Goal: Transaction & Acquisition: Purchase product/service

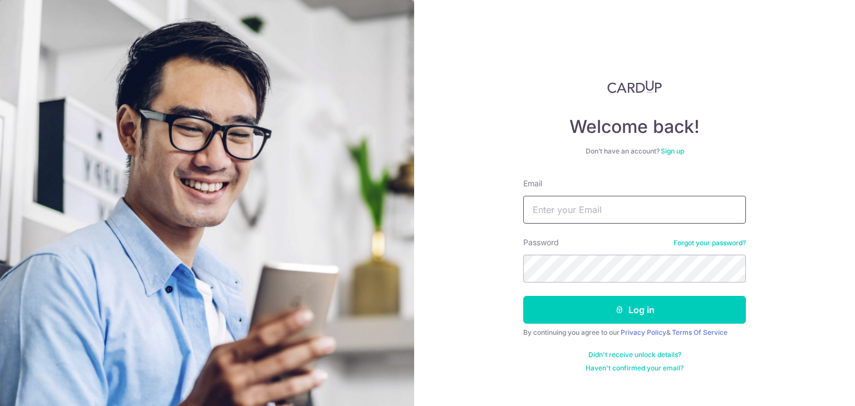
drag, startPoint x: 0, startPoint y: 0, endPoint x: 612, endPoint y: 207, distance: 645.8
click at [612, 207] on input "Email" at bounding box center [634, 210] width 223 height 28
type input "kckoh81@gmail.com"
click at [724, 240] on link "Forgot your password?" at bounding box center [710, 243] width 72 height 9
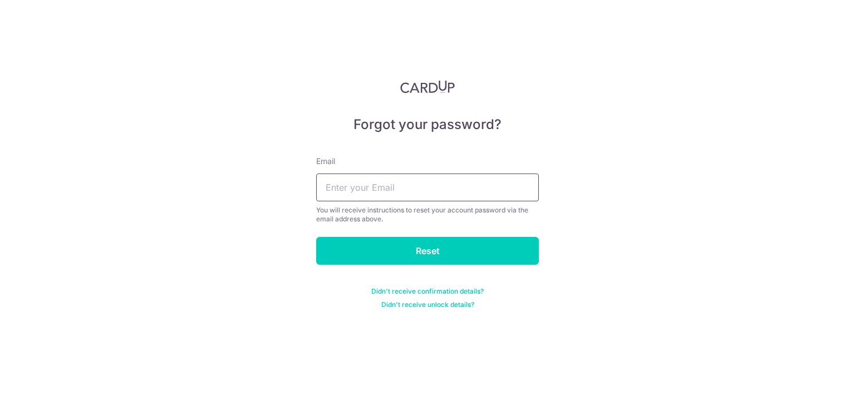
click at [413, 182] on input "text" at bounding box center [427, 188] width 223 height 28
type input "kckoh81@gmail.com"
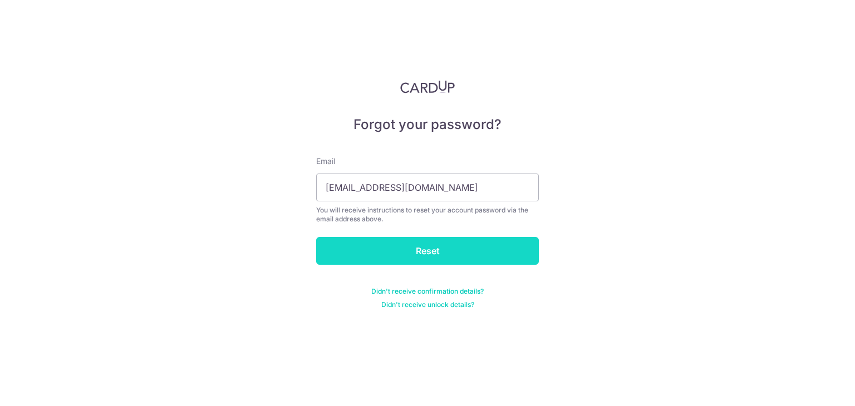
click at [430, 252] on input "Reset" at bounding box center [427, 251] width 223 height 28
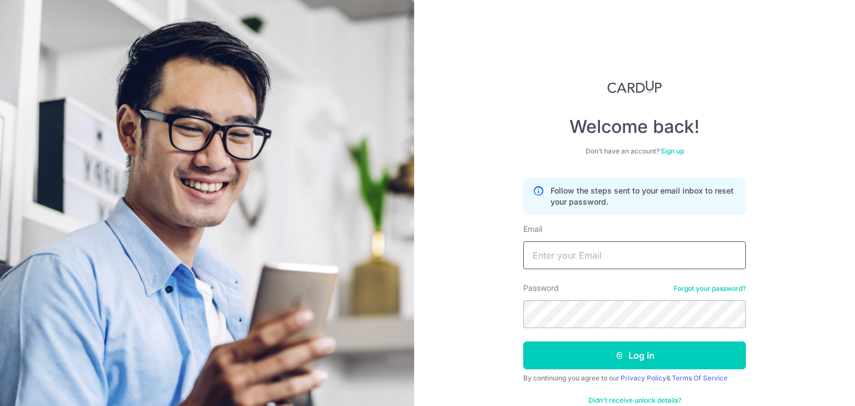
click at [558, 243] on input "Email" at bounding box center [634, 256] width 223 height 28
type input "[EMAIL_ADDRESS][DOMAIN_NAME]"
click at [523, 342] on button "Log in" at bounding box center [634, 356] width 223 height 28
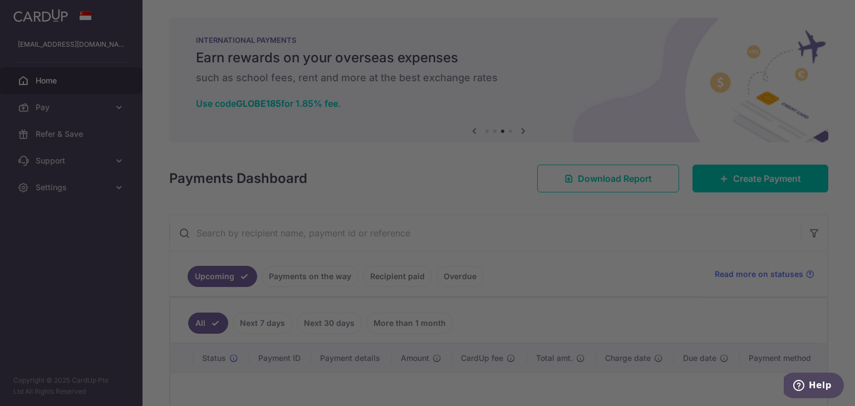
click at [635, 232] on div at bounding box center [432, 205] width 864 height 410
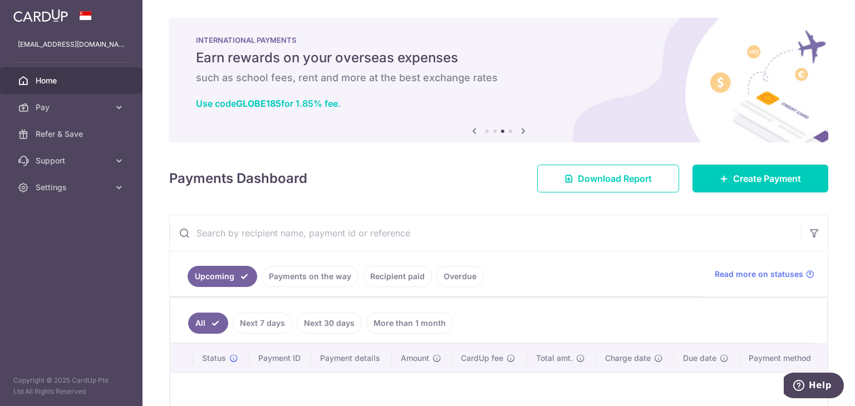
click at [520, 134] on icon at bounding box center [523, 131] width 13 height 14
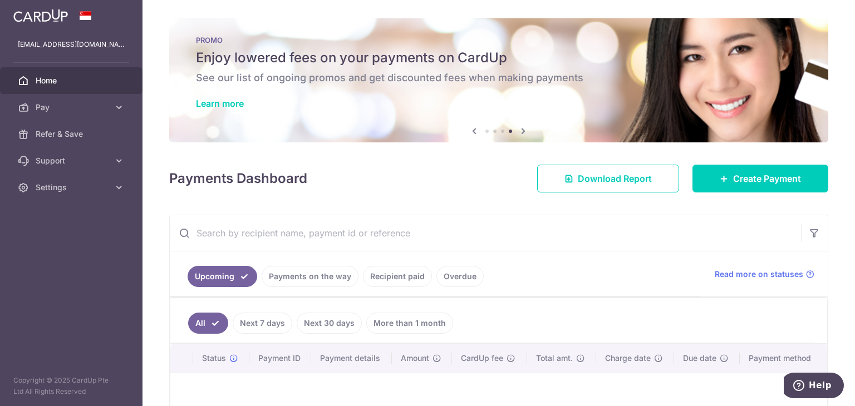
click at [520, 134] on icon at bounding box center [523, 131] width 13 height 14
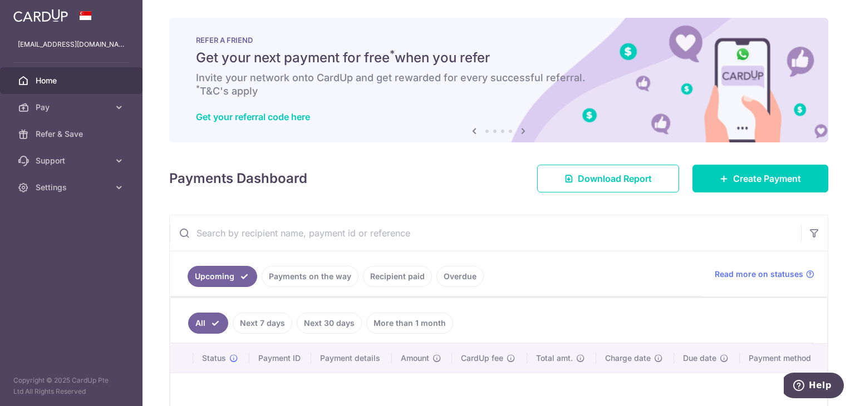
click at [520, 134] on icon at bounding box center [523, 131] width 13 height 14
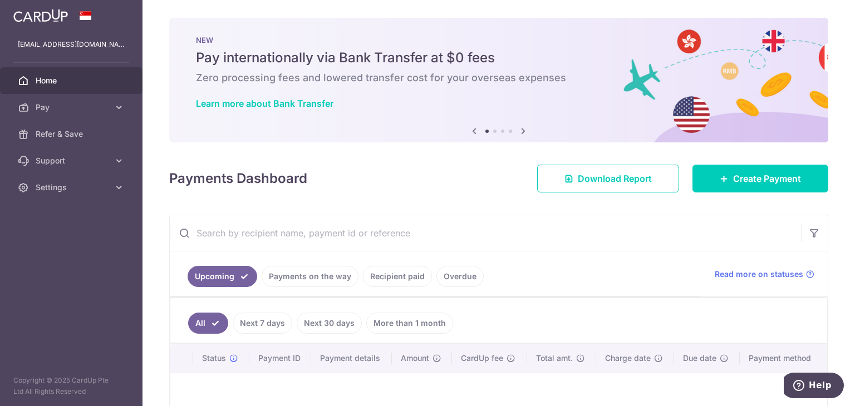
click at [520, 134] on icon at bounding box center [523, 131] width 13 height 14
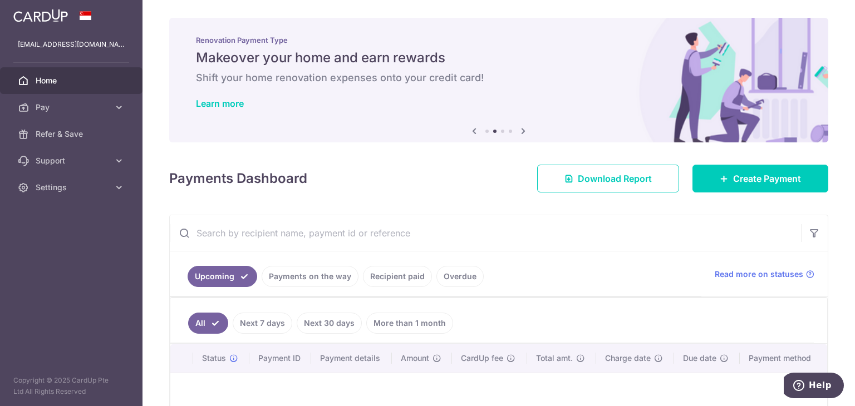
click at [520, 134] on icon at bounding box center [523, 131] width 13 height 14
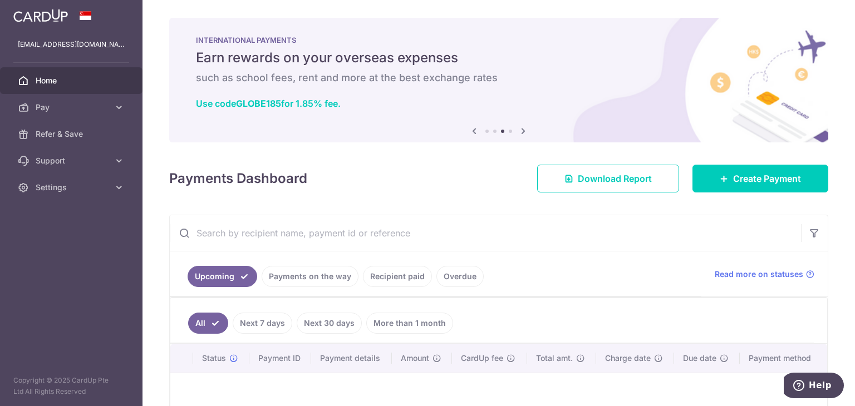
click at [520, 134] on icon at bounding box center [523, 131] width 13 height 14
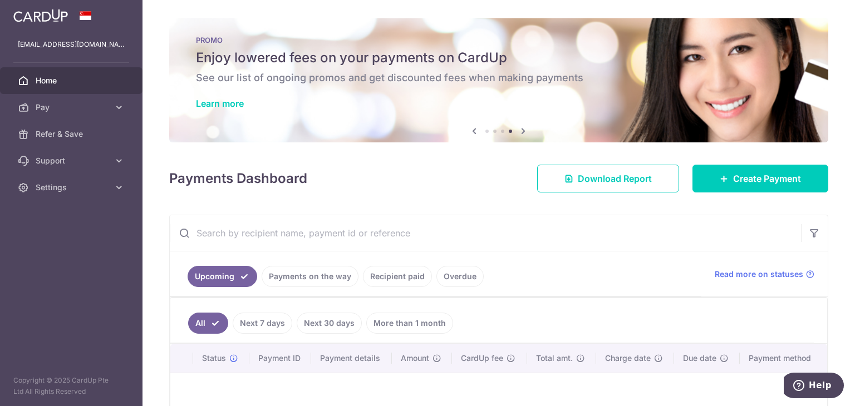
click at [520, 134] on icon at bounding box center [523, 131] width 13 height 14
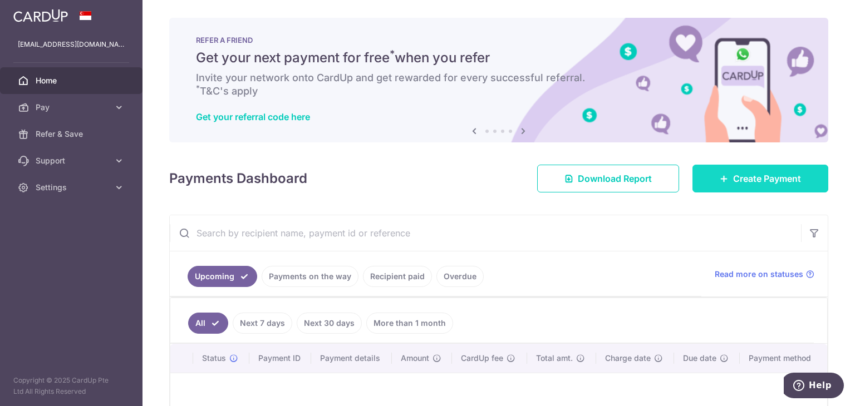
click at [776, 187] on link "Create Payment" at bounding box center [761, 179] width 136 height 28
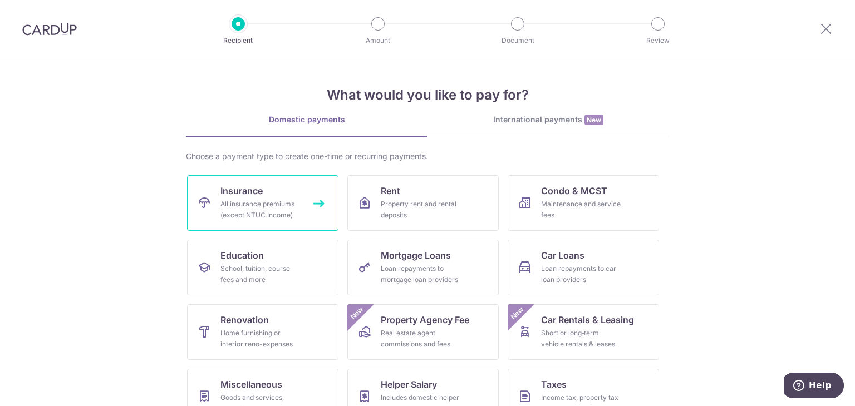
click at [247, 203] on div "All insurance premiums (except NTUC Income)" at bounding box center [260, 210] width 80 height 22
click at [306, 200] on link "Insurance All insurance premiums (except NTUC Income)" at bounding box center [262, 203] width 151 height 56
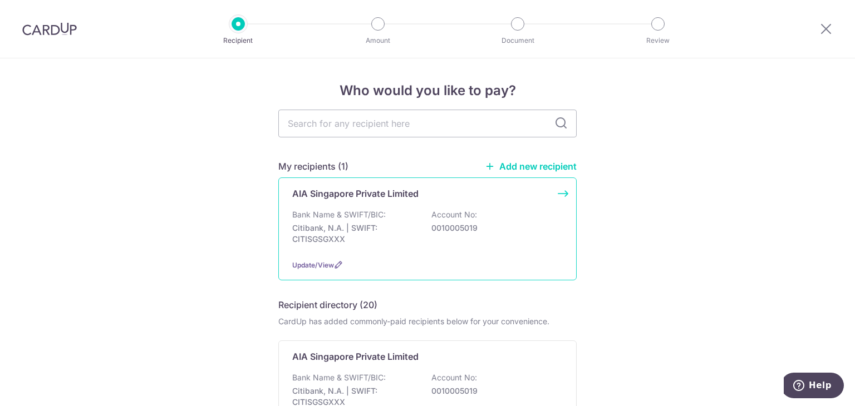
click at [566, 192] on div "AIA Singapore Private Limited Bank Name & SWIFT/BIC: Citibank, N.A. | SWIFT: CI…" at bounding box center [427, 229] width 298 height 103
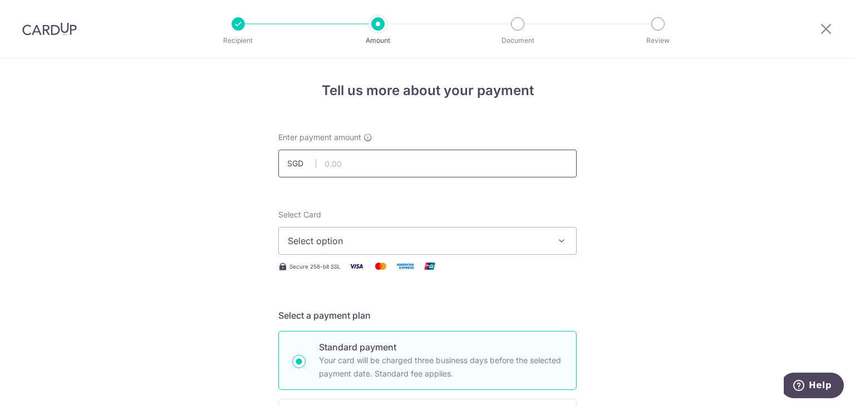
click at [401, 171] on input "text" at bounding box center [427, 164] width 298 height 28
type input "1,860.14"
click at [552, 247] on button "Select option" at bounding box center [427, 241] width 298 height 28
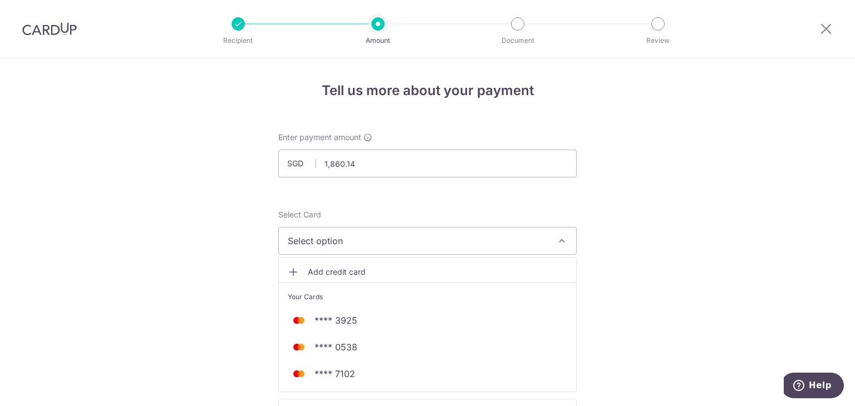
click at [416, 274] on span "Add credit card" at bounding box center [437, 272] width 259 height 11
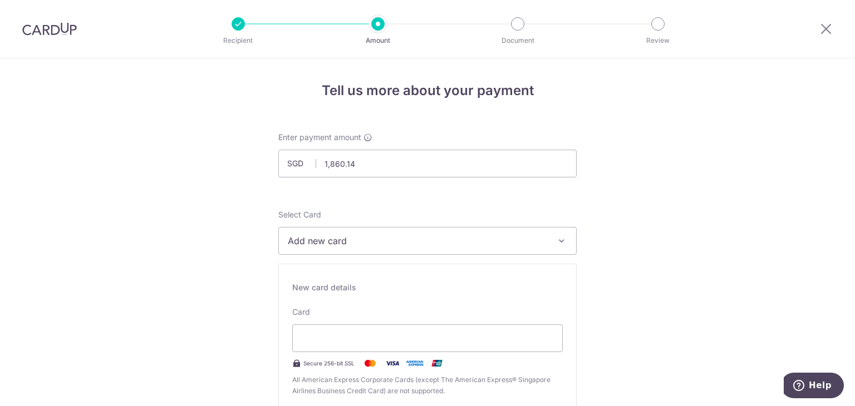
click at [490, 243] on span "Add new card" at bounding box center [417, 240] width 259 height 13
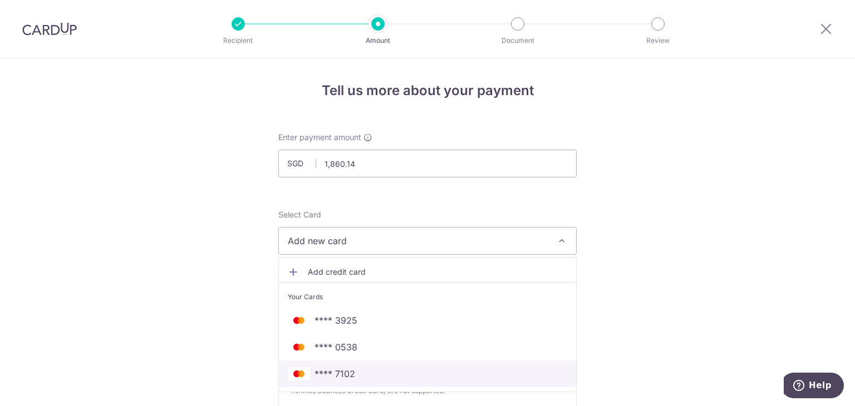
click at [400, 372] on span "**** 7102" at bounding box center [427, 373] width 279 height 13
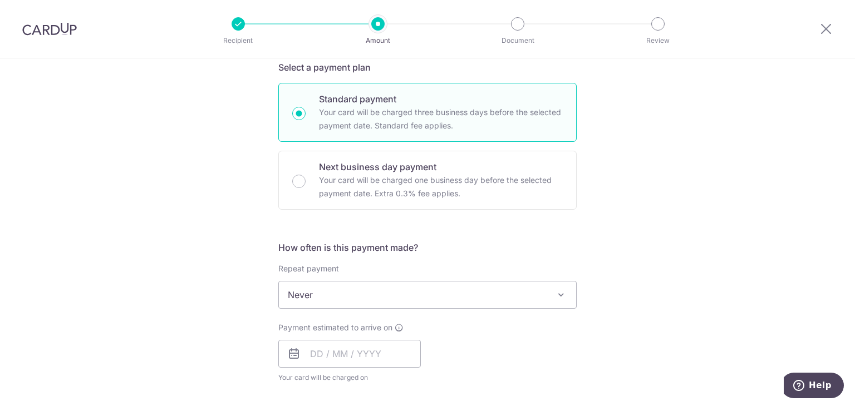
scroll to position [334, 0]
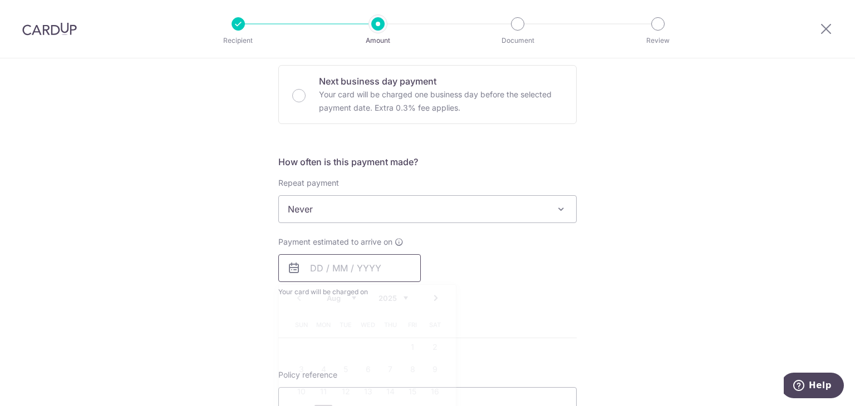
click at [321, 269] on input "text" at bounding box center [349, 268] width 143 height 28
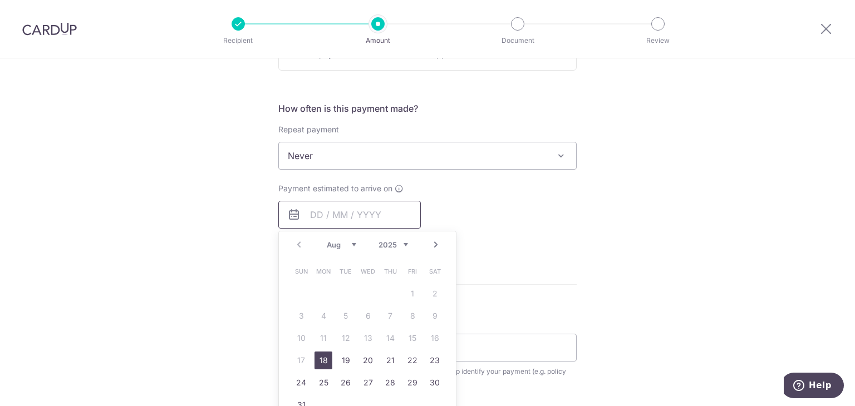
scroll to position [390, 0]
click at [563, 261] on form "Enter payment amount SGD 1,860.14 1860.14 Select Card **** 7102 Add credit card…" at bounding box center [427, 182] width 298 height 881
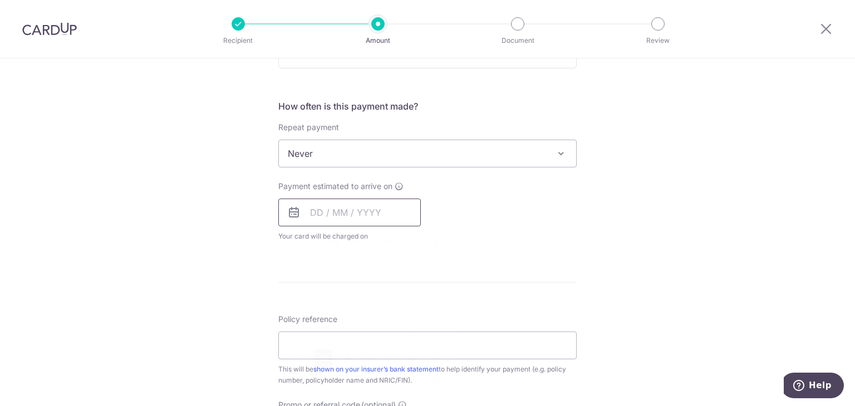
click at [313, 210] on input "text" at bounding box center [349, 213] width 143 height 28
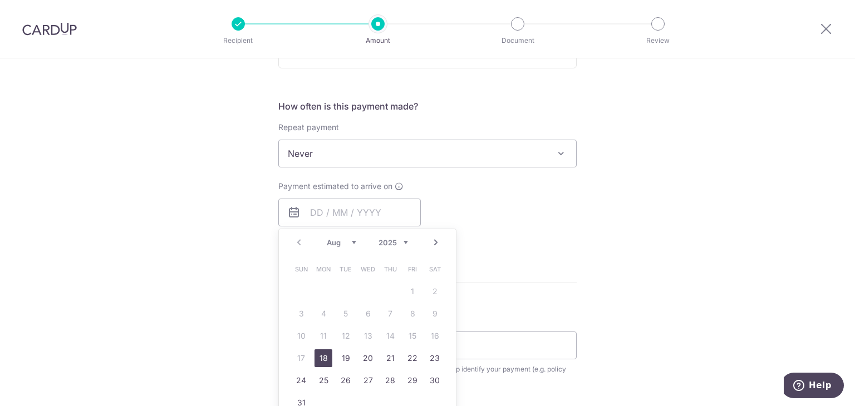
click at [430, 242] on link "Next" at bounding box center [435, 242] width 13 height 13
click at [321, 288] on link "1" at bounding box center [324, 292] width 18 height 18
type input "[DATE]"
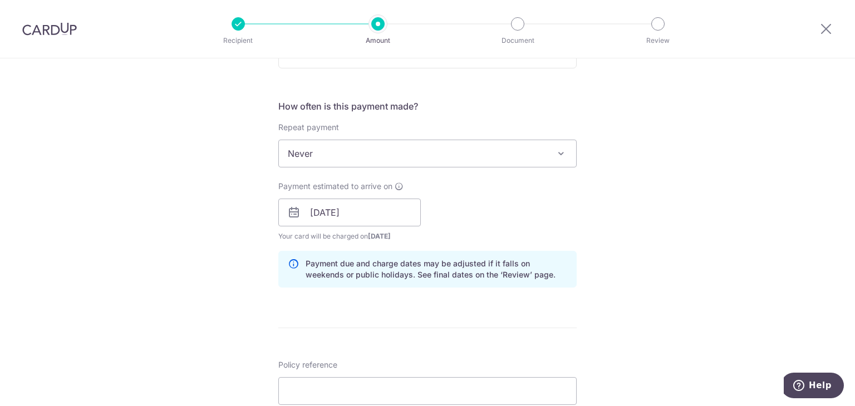
click at [663, 293] on div "Tell us more about your payment Enter payment amount SGD 1,860.14 1860.14 Selec…" at bounding box center [427, 195] width 855 height 1053
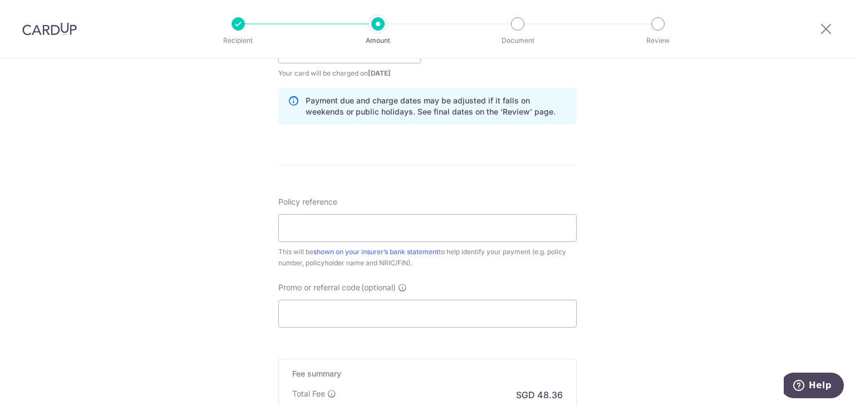
scroll to position [557, 0]
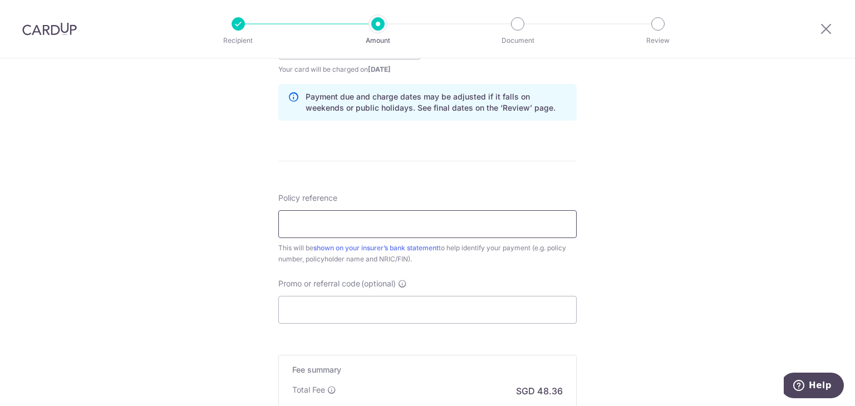
click at [377, 224] on input "Policy reference" at bounding box center [427, 224] width 298 height 28
click at [363, 219] on input "Policy reference" at bounding box center [427, 224] width 298 height 28
type input "H226206028"
click at [376, 306] on input "Promo or referral code (optional)" at bounding box center [427, 310] width 298 height 28
paste input "OFF225"
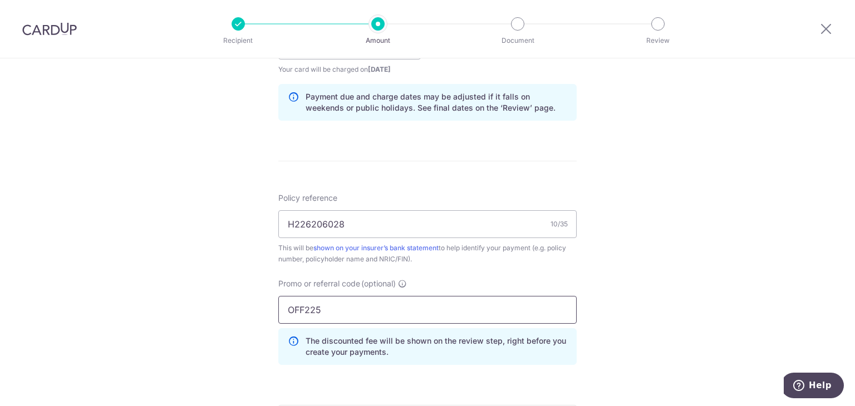
type input "OFF225"
click at [644, 274] on div "Tell us more about your payment Enter payment amount SGD 1,860.14 1860.14 Selec…" at bounding box center [427, 53] width 855 height 1103
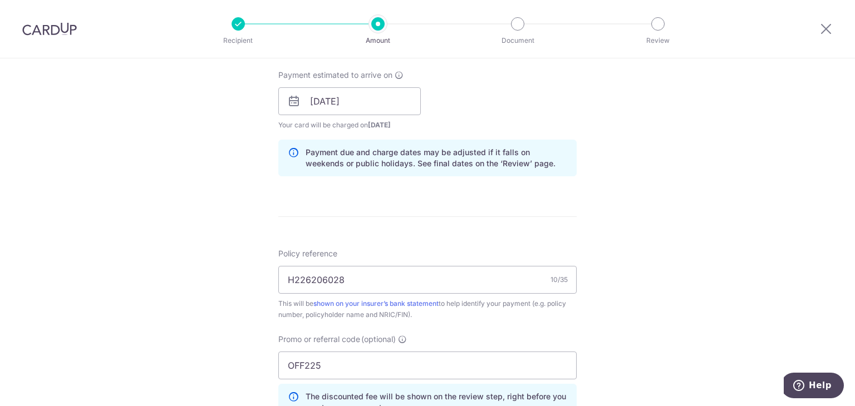
scroll to position [724, 0]
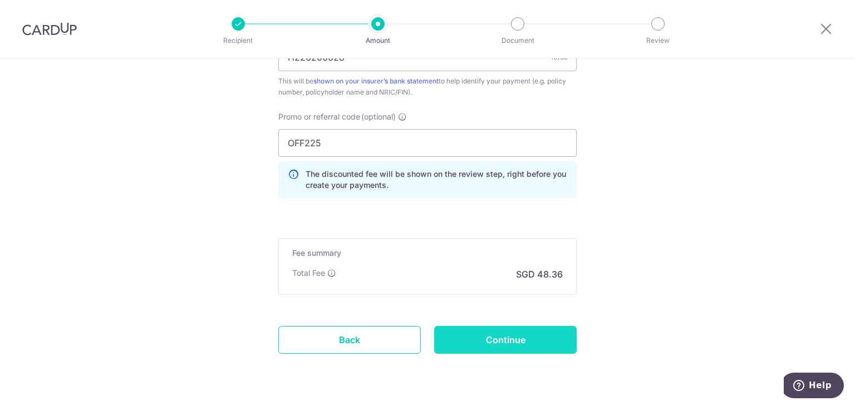
click at [521, 335] on input "Continue" at bounding box center [505, 340] width 143 height 28
type input "Create Schedule"
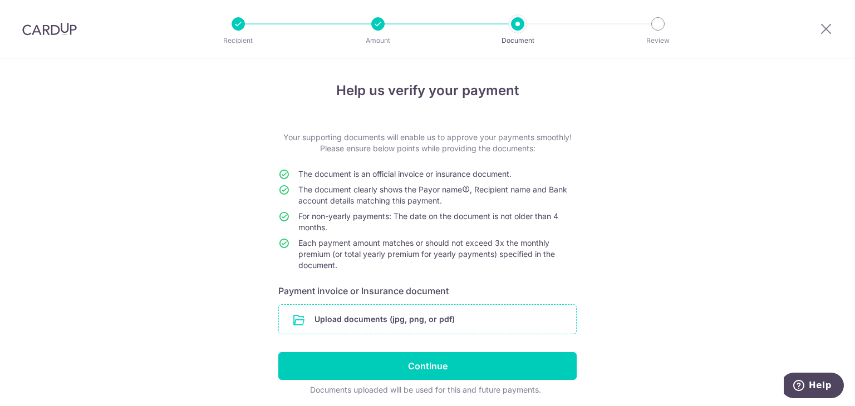
click at [431, 322] on input "file" at bounding box center [427, 319] width 297 height 29
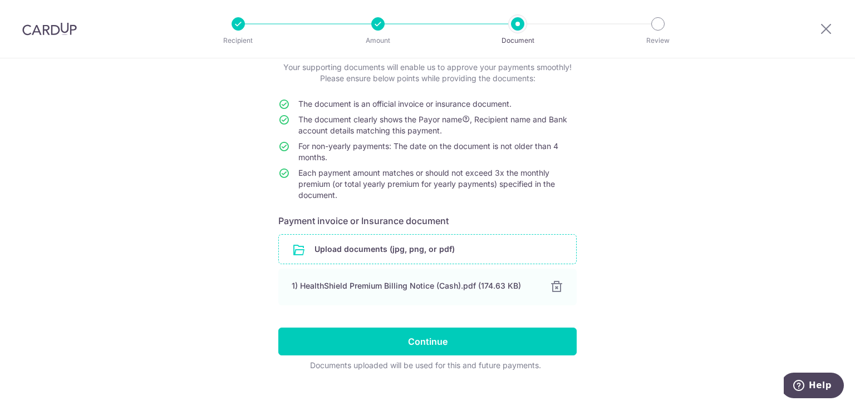
scroll to position [87, 0]
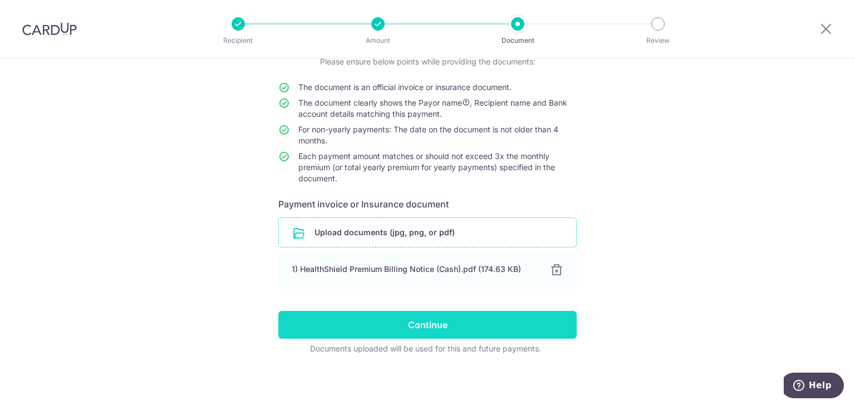
click at [477, 329] on input "Continue" at bounding box center [427, 325] width 298 height 28
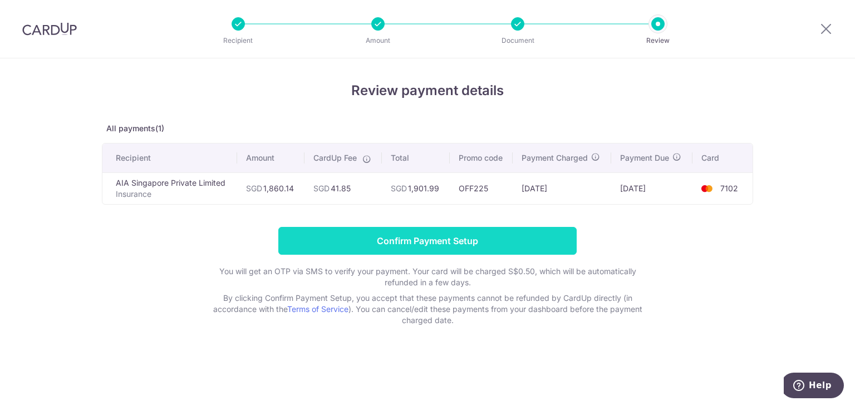
click at [454, 243] on input "Confirm Payment Setup" at bounding box center [427, 241] width 298 height 28
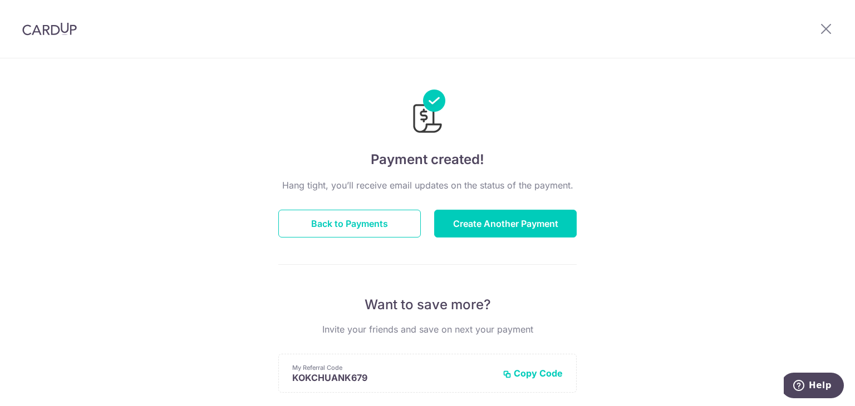
click at [52, 32] on img at bounding box center [49, 28] width 55 height 13
